Goal: Information Seeking & Learning: Learn about a topic

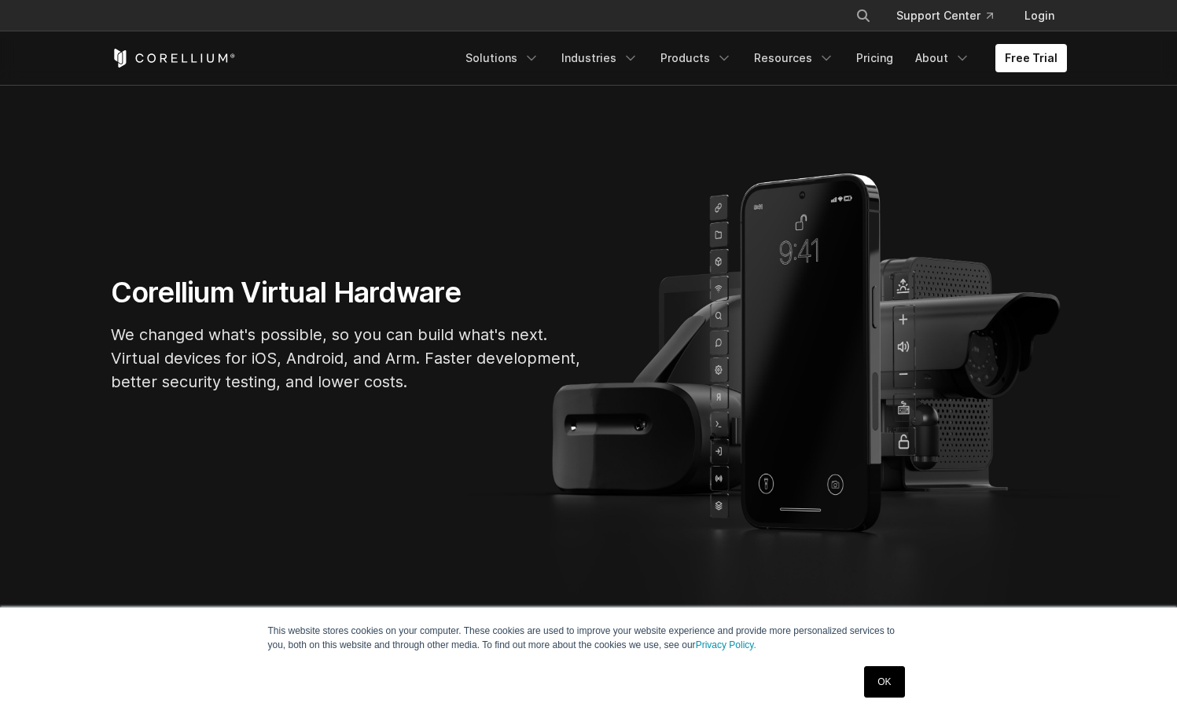
scroll to position [184, 0]
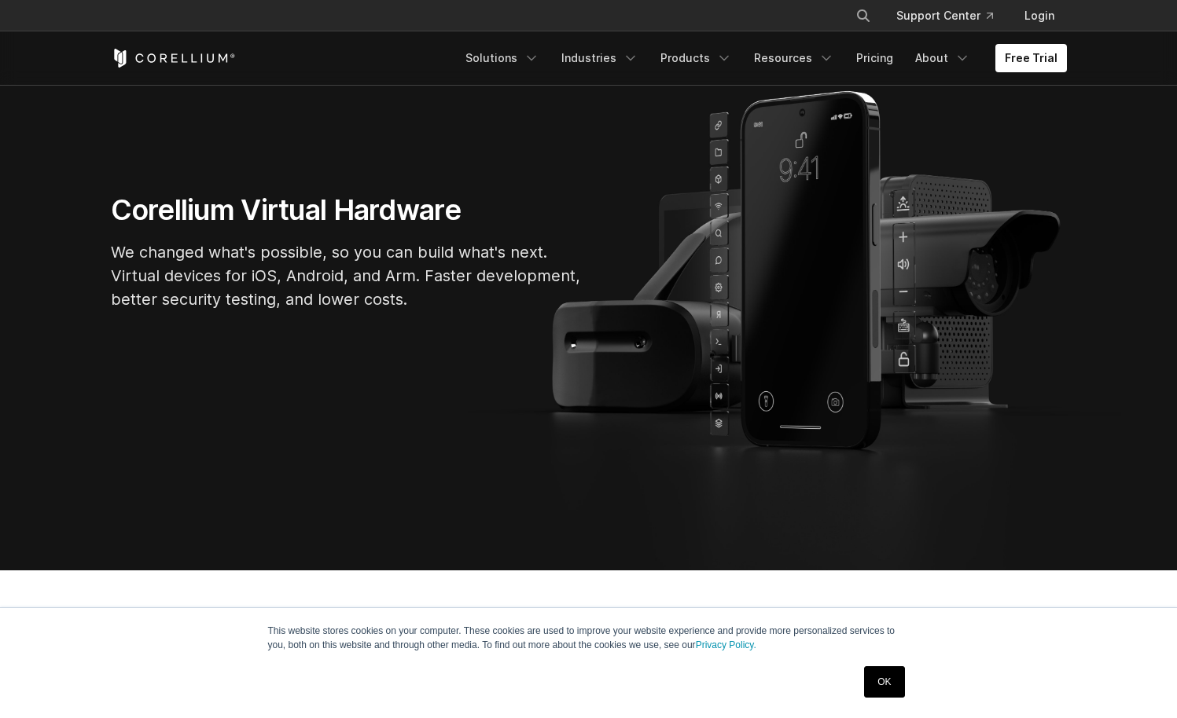
click at [886, 677] on link "OK" at bounding box center [884, 682] width 40 height 31
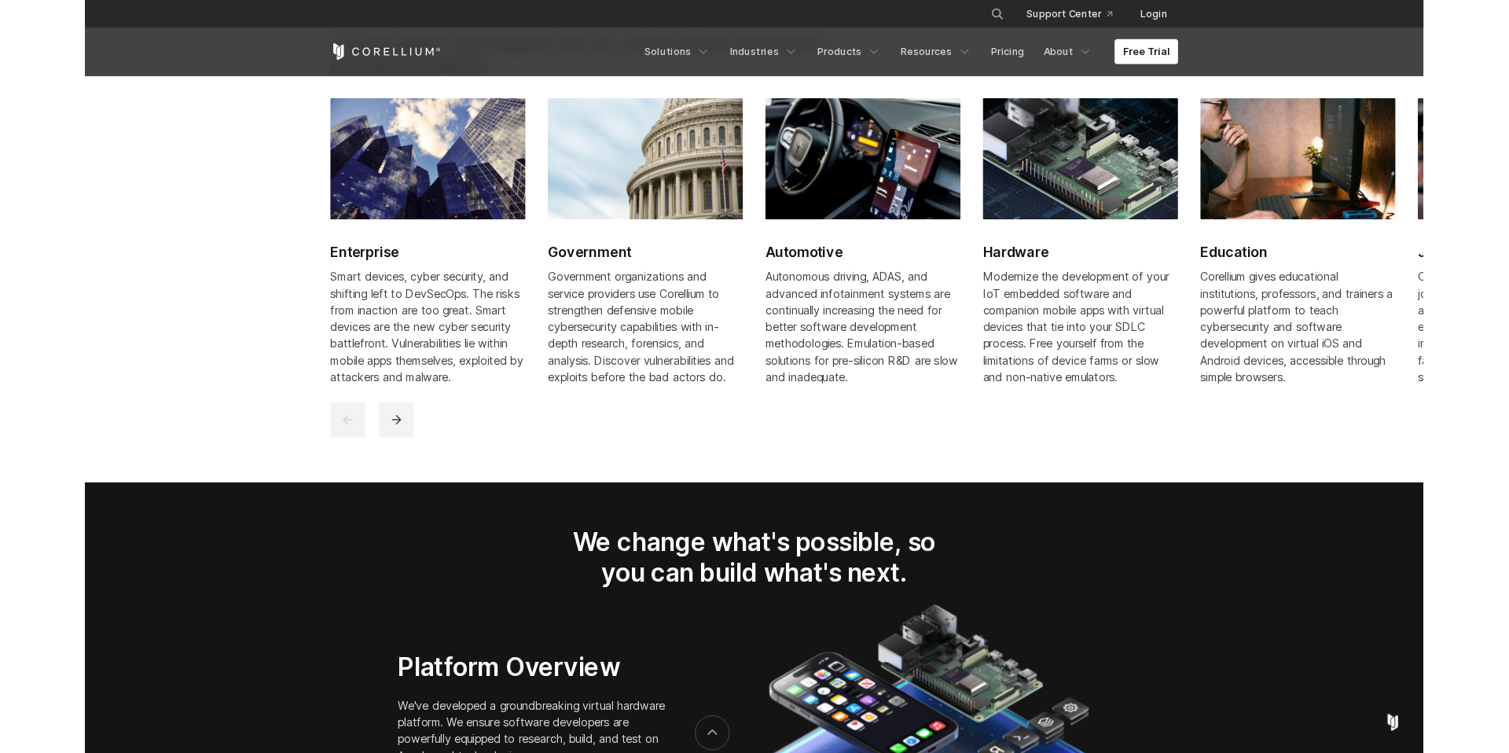
scroll to position [2034, 0]
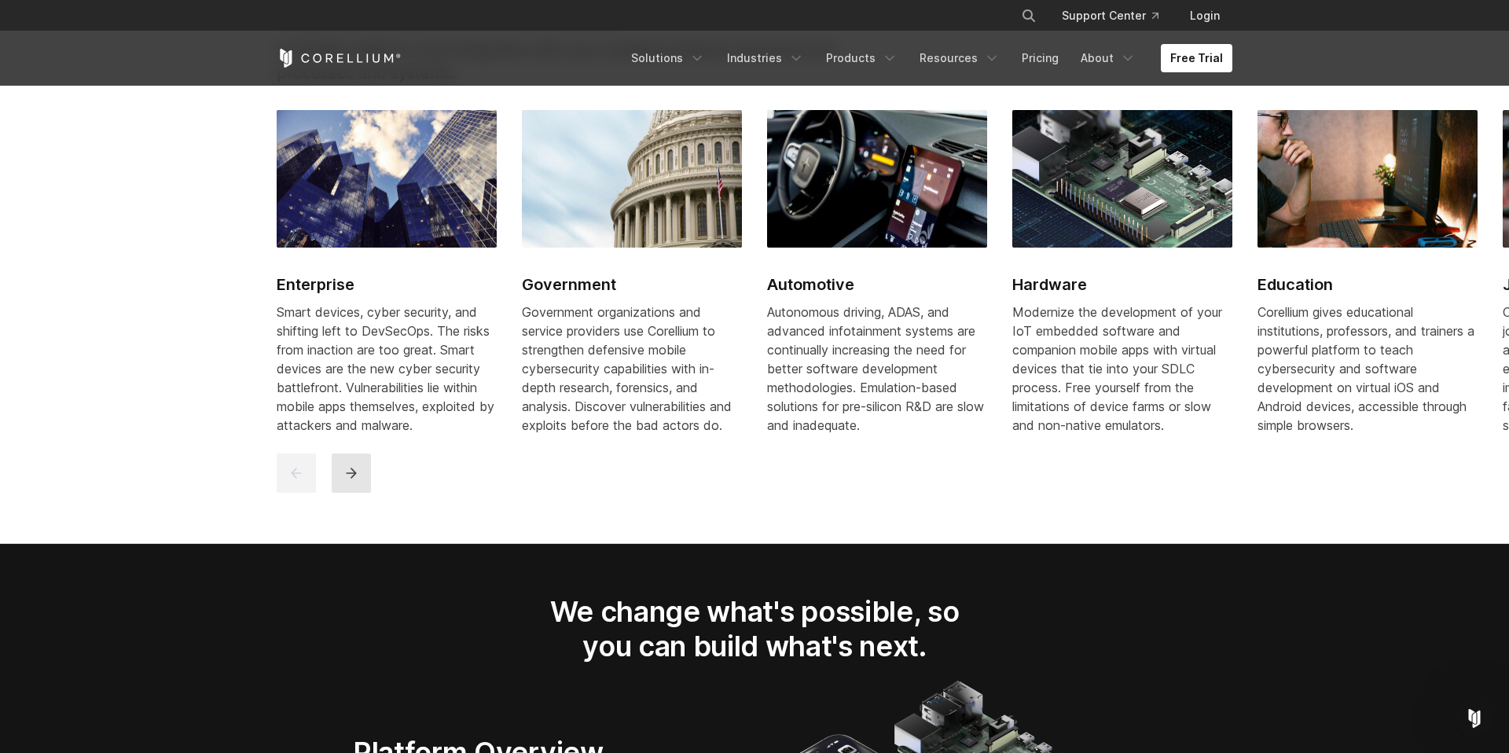
click at [355, 478] on icon "next" at bounding box center [351, 473] width 10 height 10
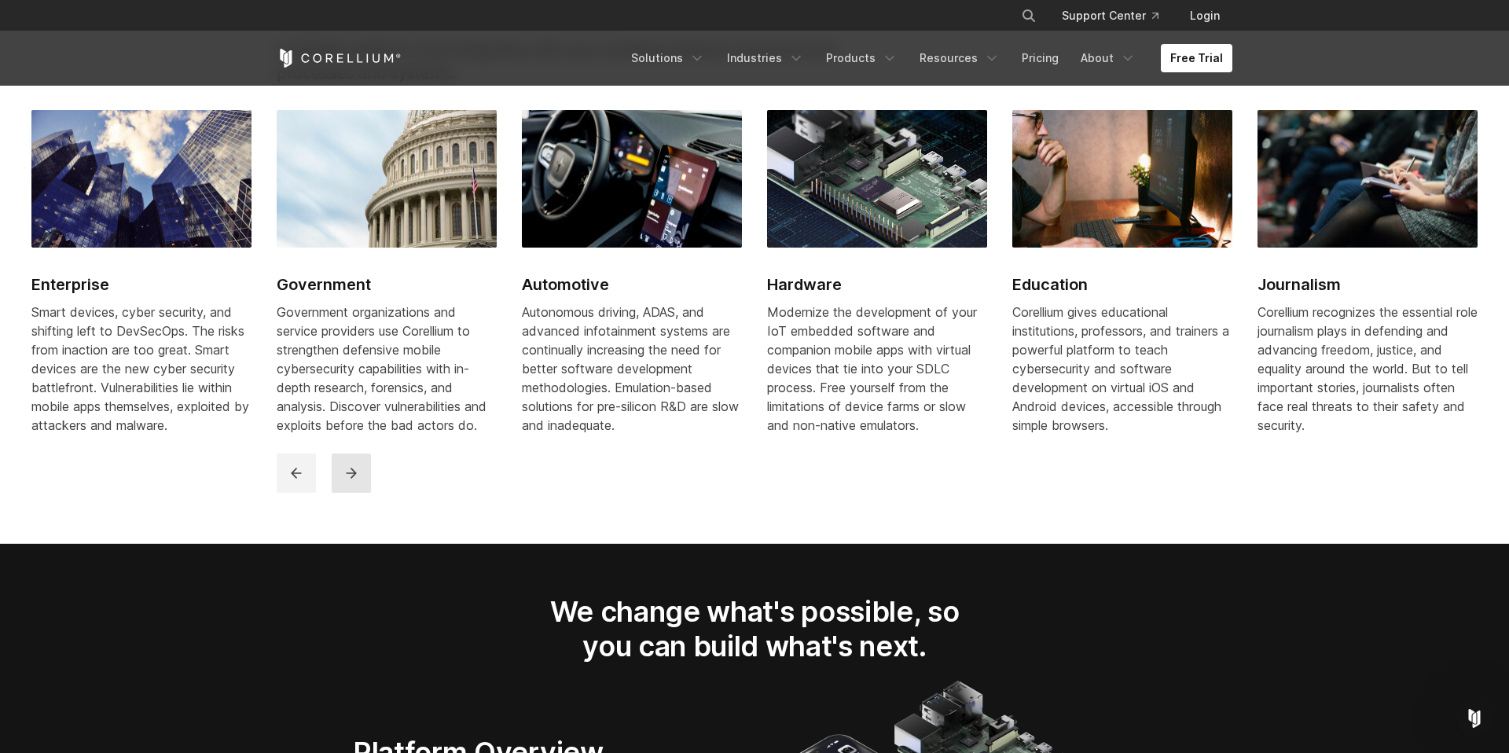
click at [355, 478] on icon "next" at bounding box center [351, 473] width 10 height 10
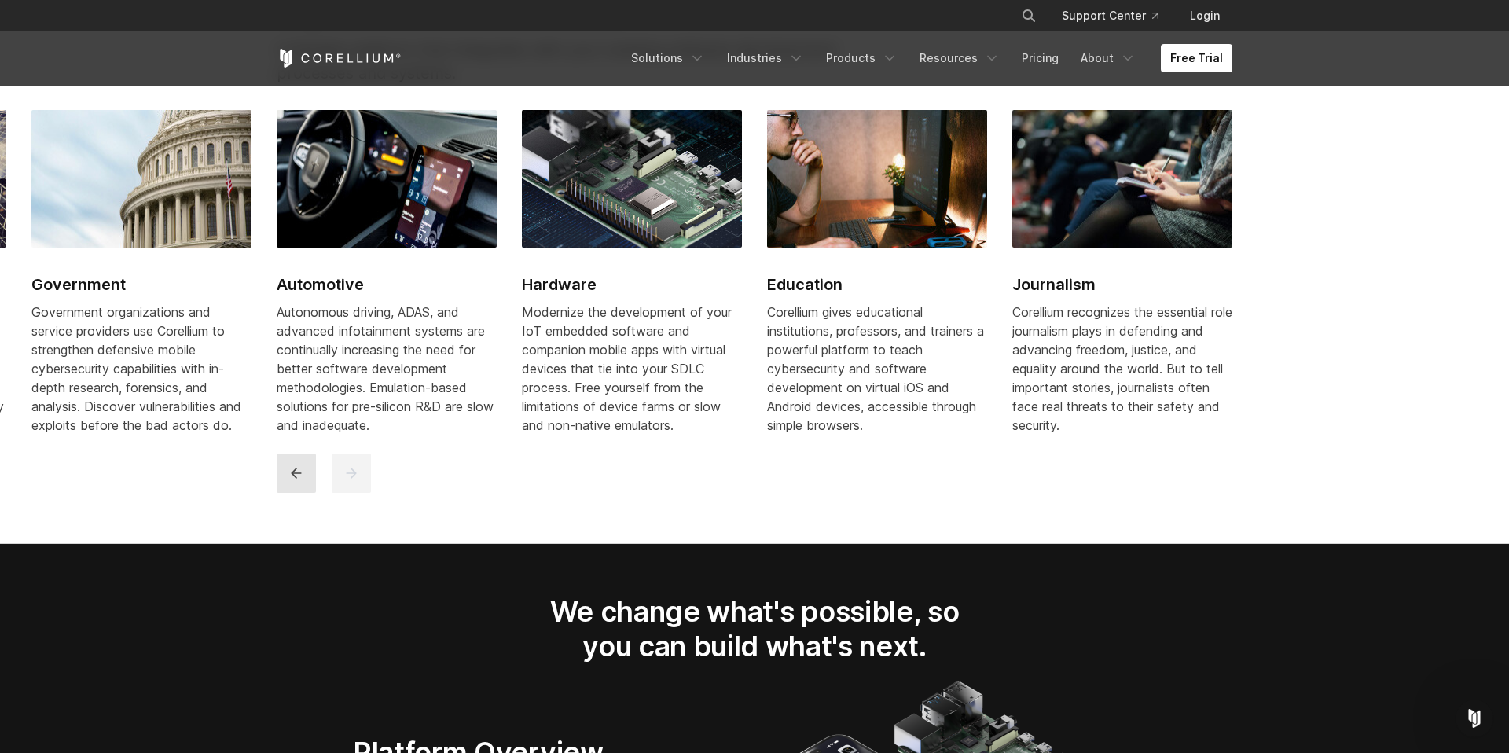
click at [292, 481] on icon "previous" at bounding box center [296, 473] width 16 height 16
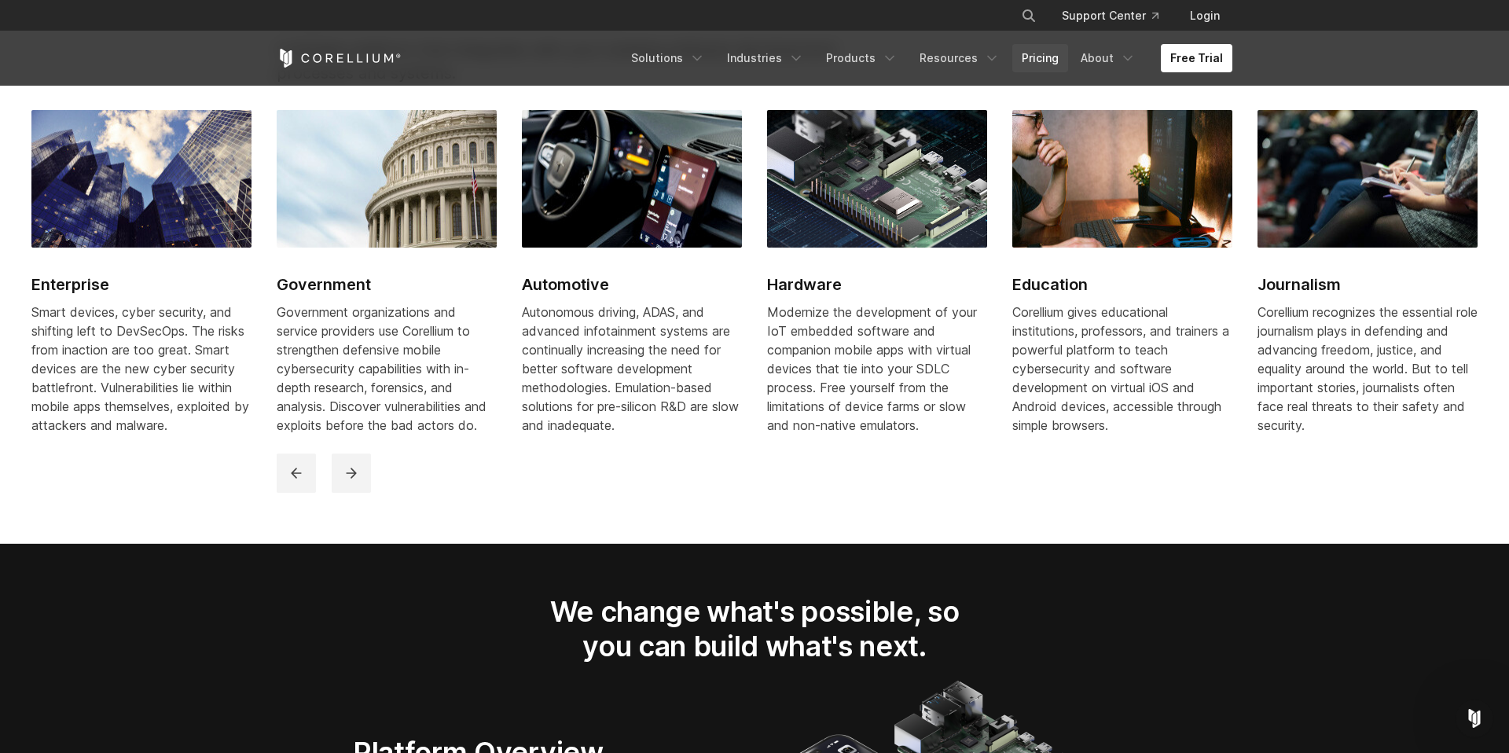
click at [1042, 58] on link "Pricing" at bounding box center [1040, 58] width 56 height 28
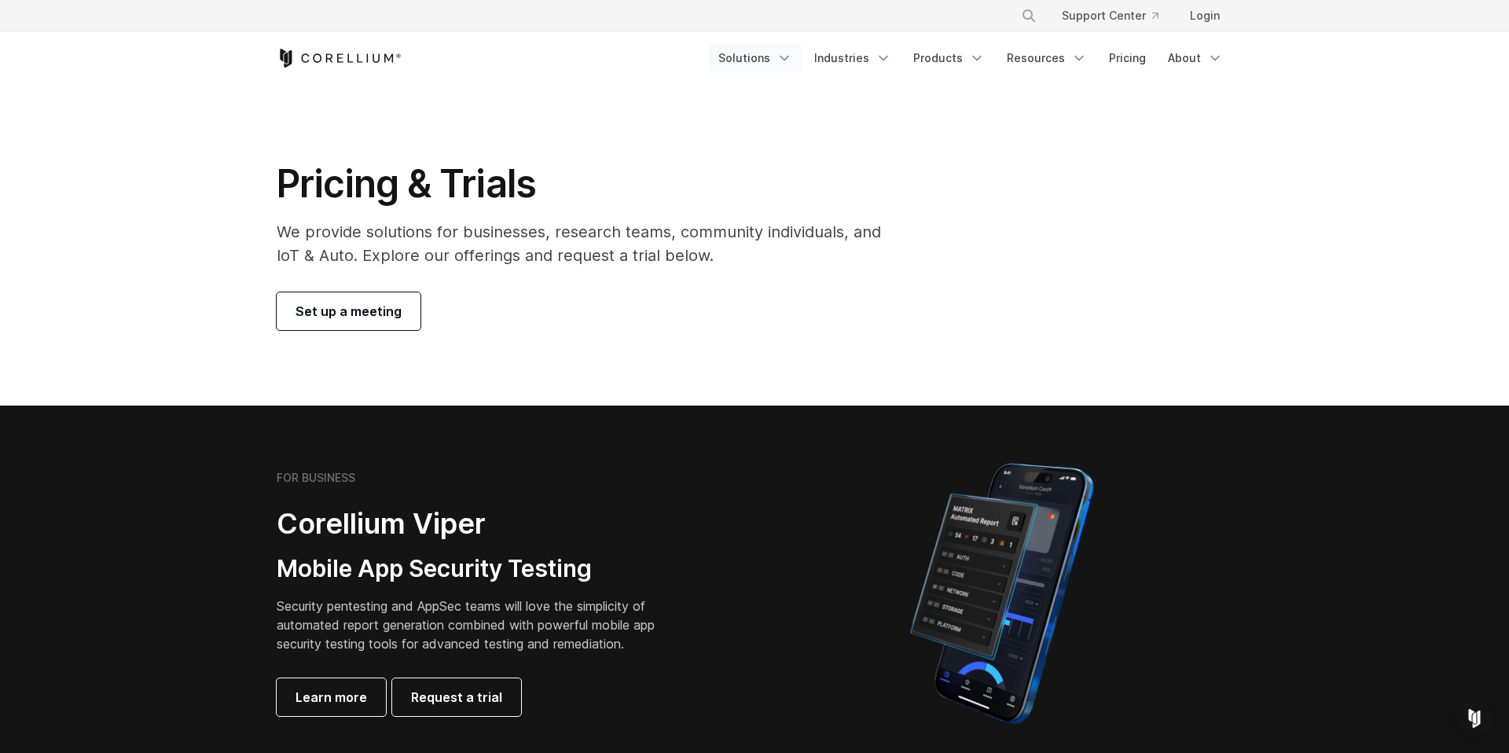
click at [745, 53] on link "Solutions" at bounding box center [755, 58] width 93 height 28
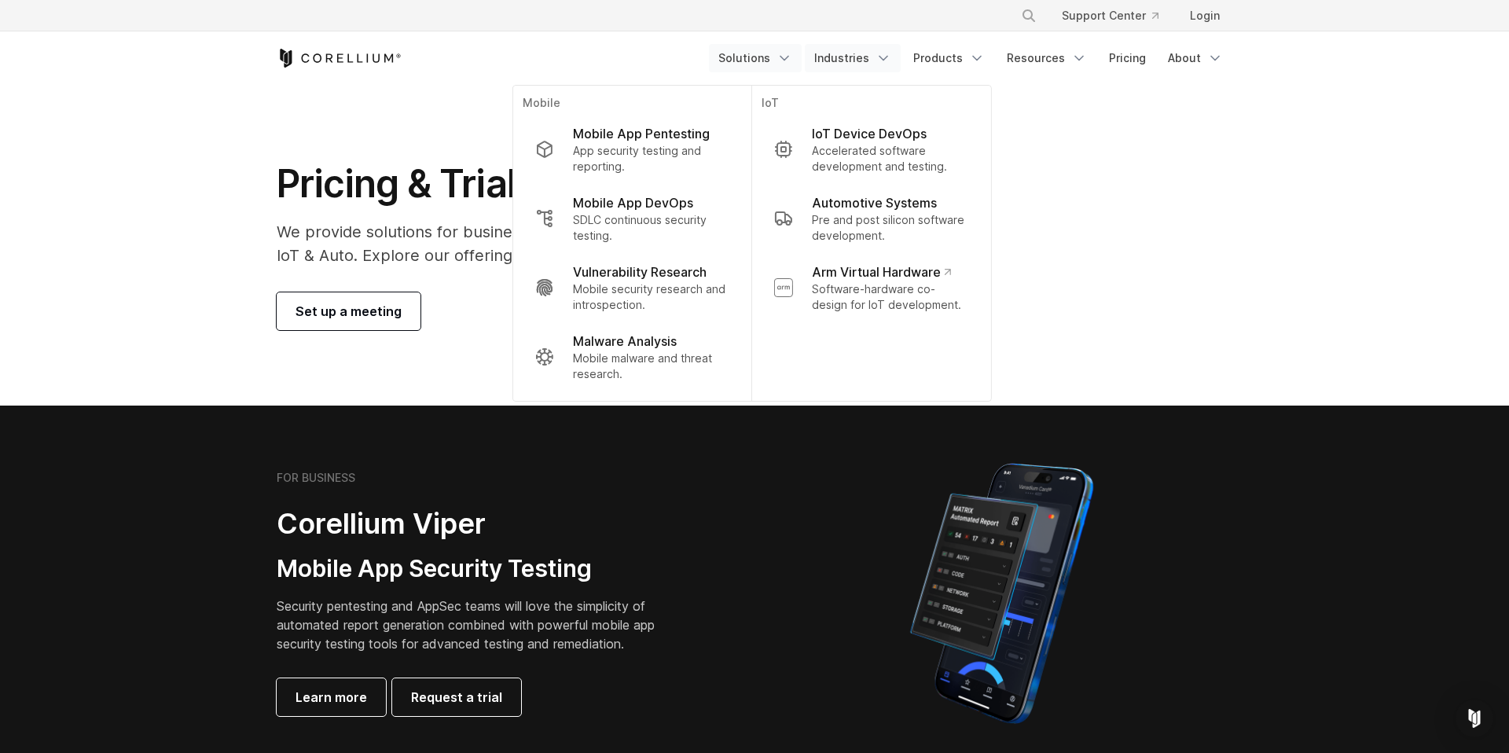
click at [854, 61] on link "Industries" at bounding box center [853, 58] width 96 height 28
